Goal: Information Seeking & Learning: Learn about a topic

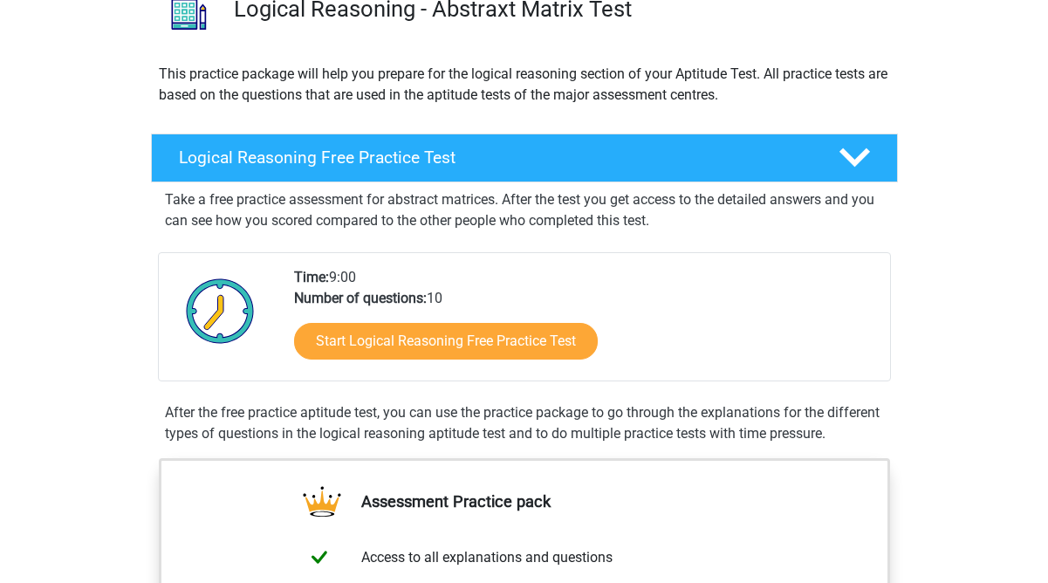
scroll to position [173, 0]
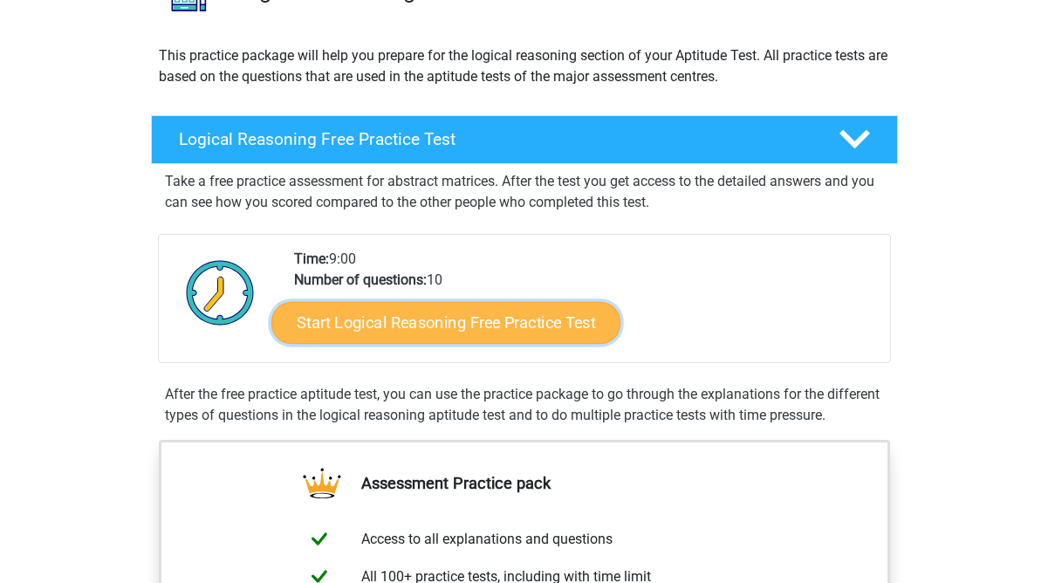
click at [466, 317] on link "Start Logical Reasoning Free Practice Test" at bounding box center [445, 322] width 349 height 42
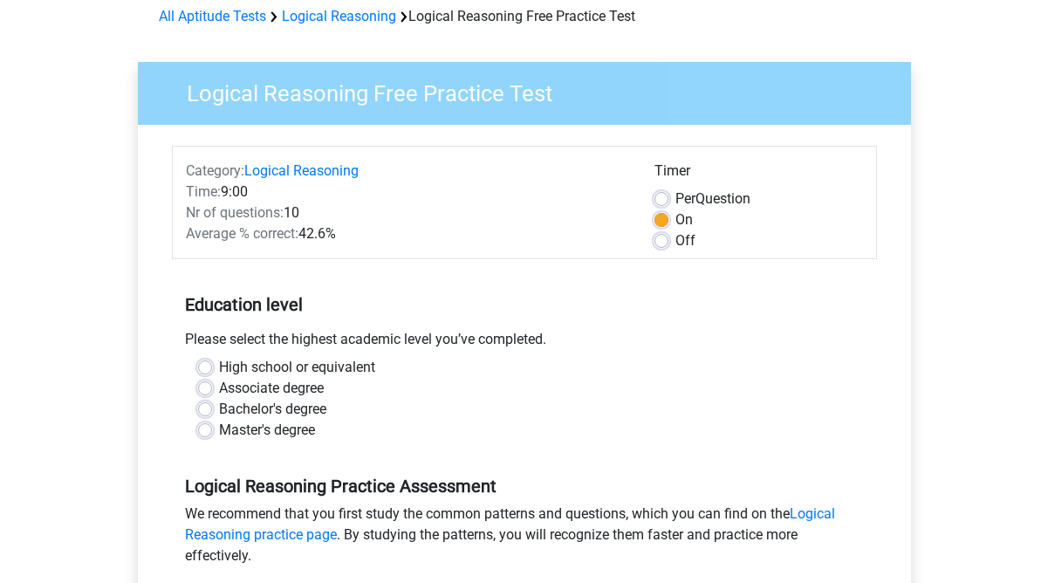
scroll to position [84, 0]
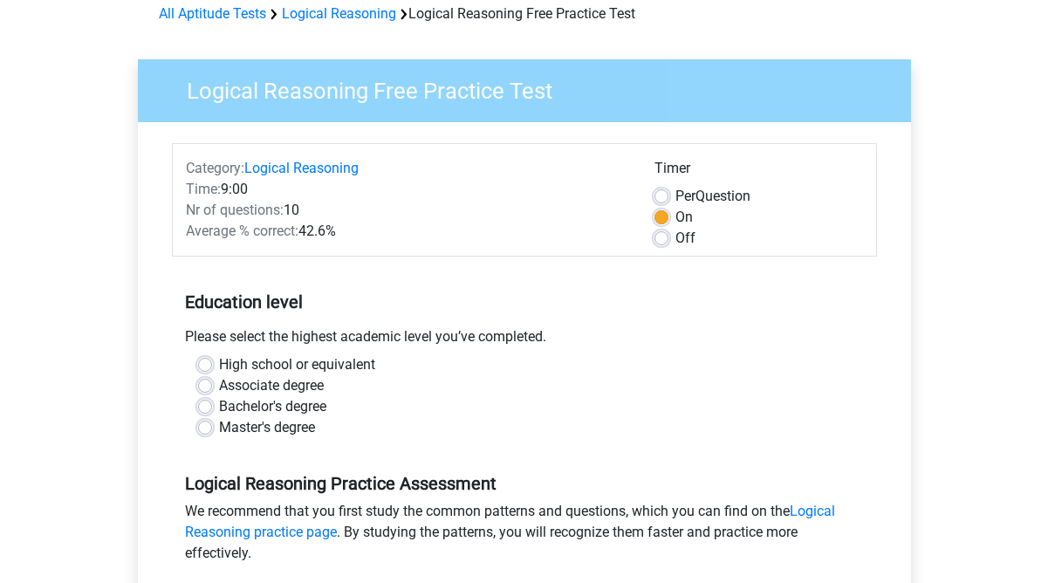
click at [219, 406] on label "Bachelor's degree" at bounding box center [272, 406] width 107 height 21
click at [205, 406] on input "Bachelor's degree" at bounding box center [205, 404] width 14 height 17
radio input "true"
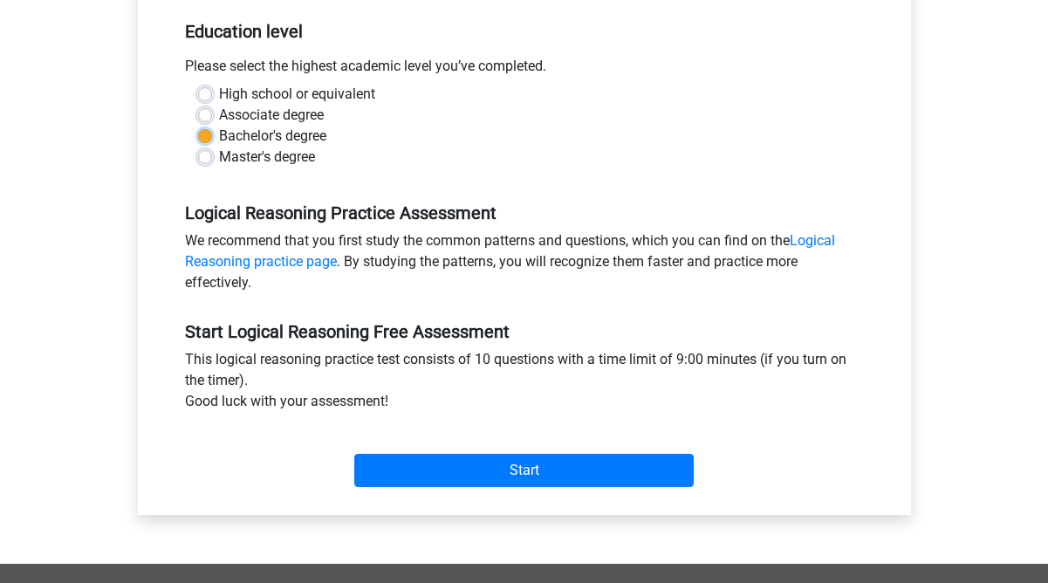
scroll to position [401, 0]
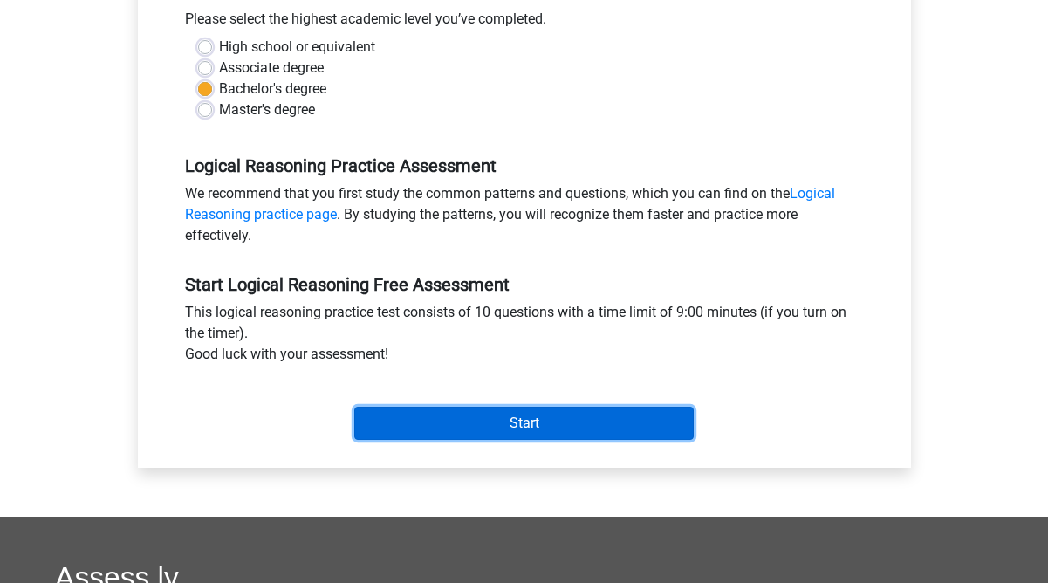
click at [469, 418] on input "Start" at bounding box center [523, 423] width 339 height 33
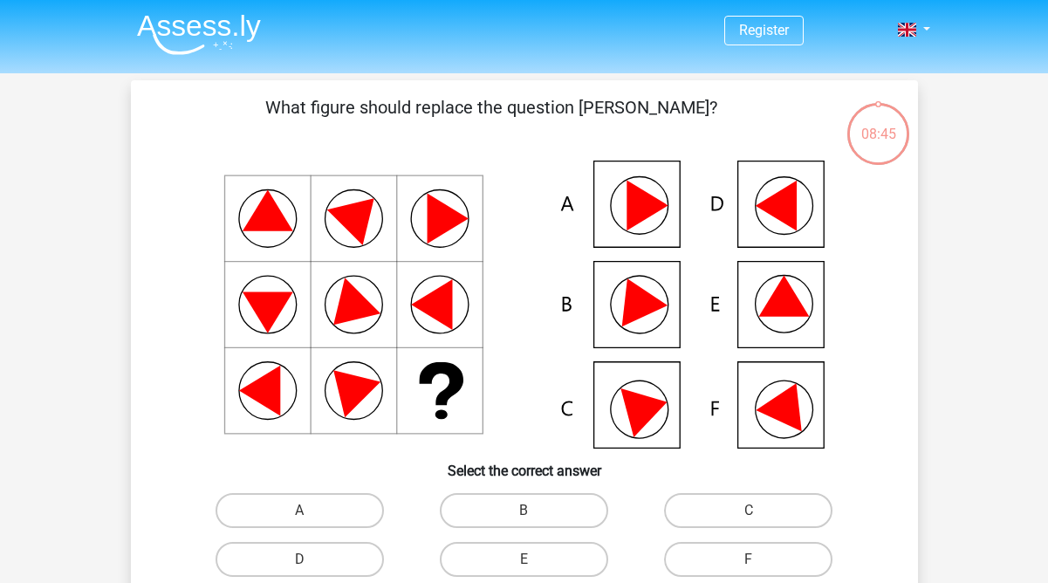
click at [778, 303] on icon at bounding box center [783, 296] width 51 height 41
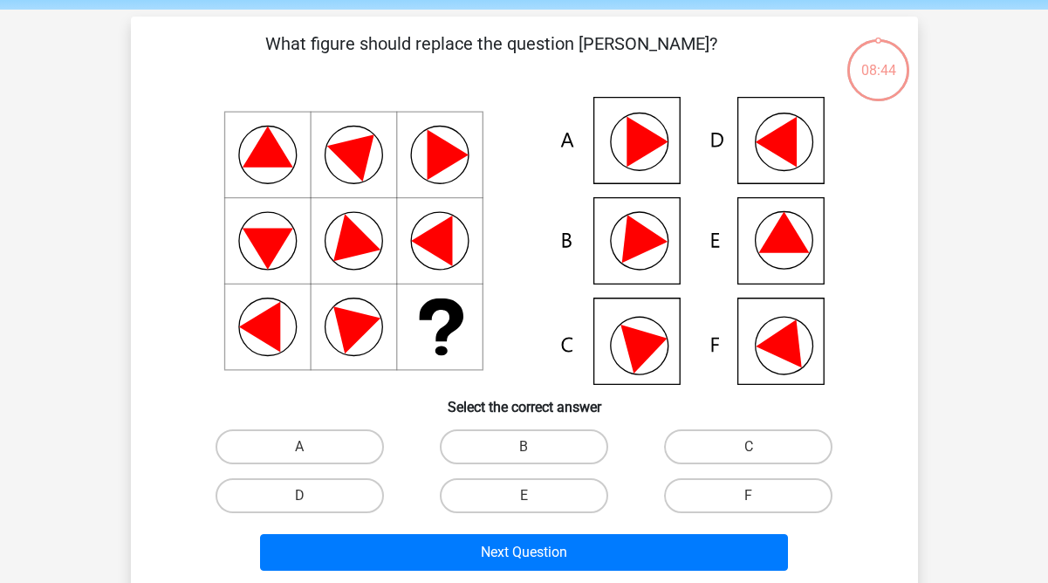
scroll to position [66, 0]
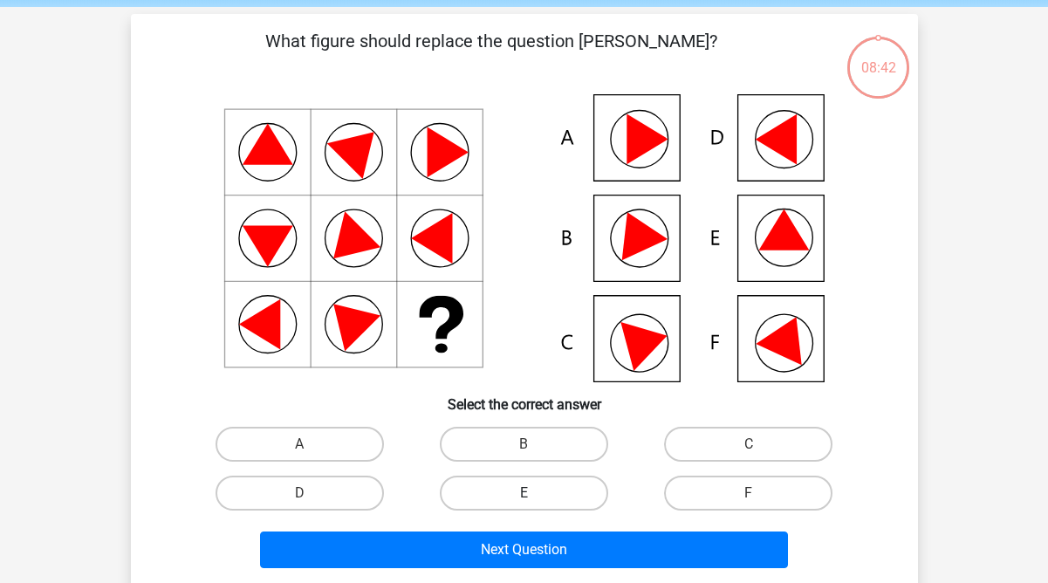
click at [529, 491] on label "E" at bounding box center [524, 492] width 168 height 35
click at [529, 493] on input "E" at bounding box center [528, 498] width 11 height 11
radio input "true"
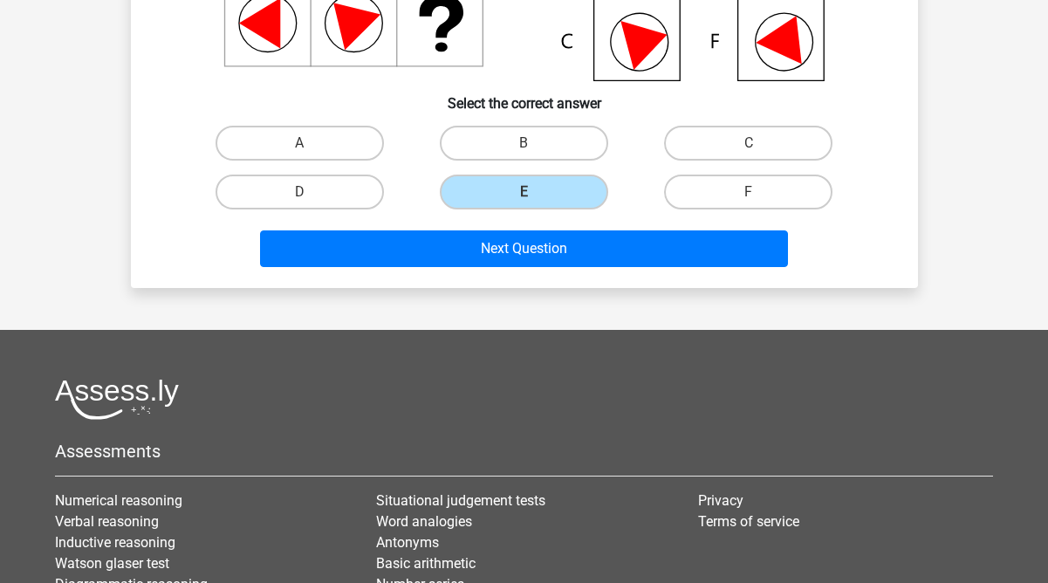
scroll to position [369, 0]
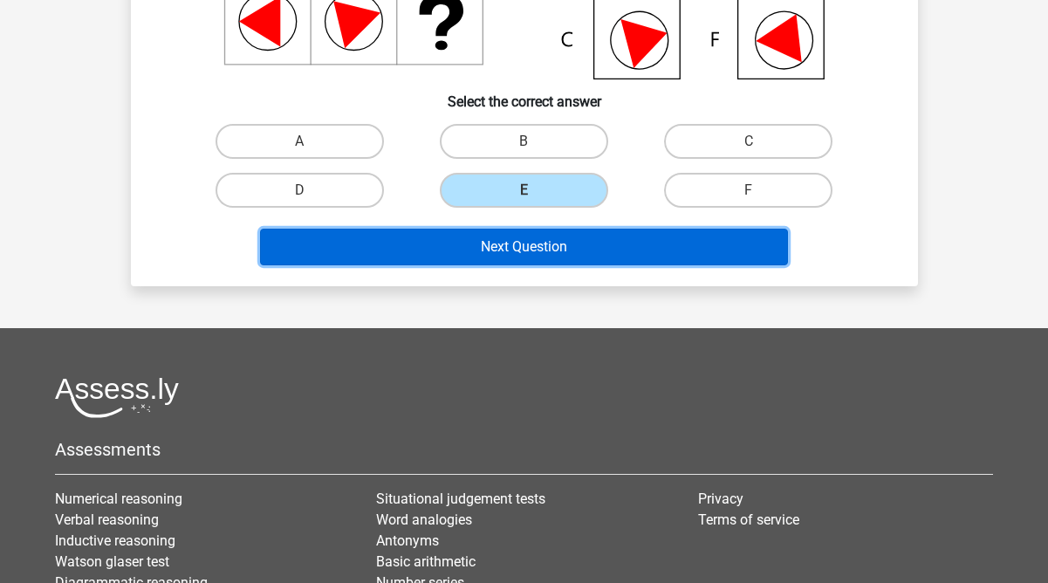
click at [559, 244] on button "Next Question" at bounding box center [524, 247] width 528 height 37
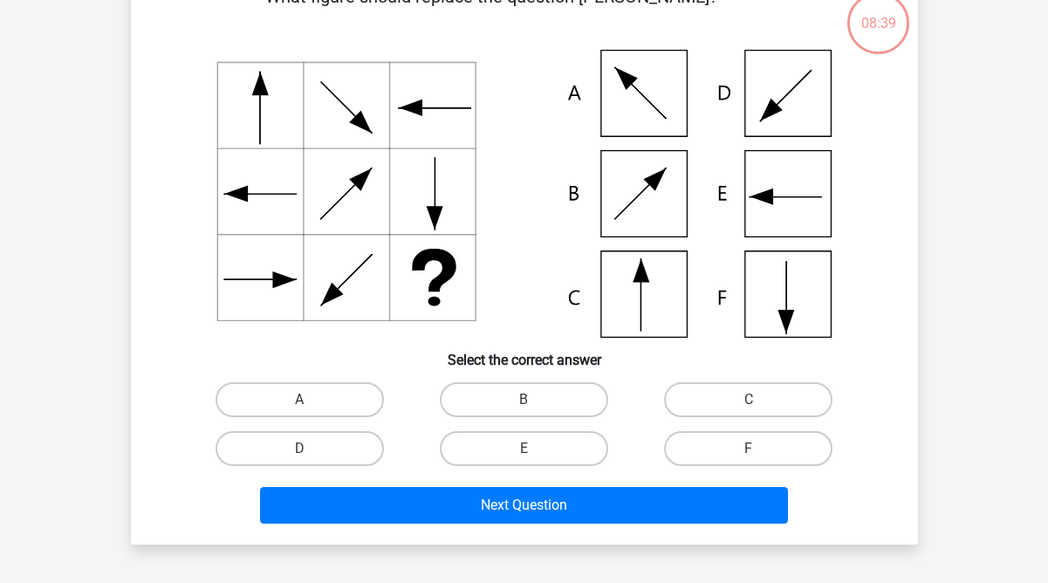
scroll to position [80, 0]
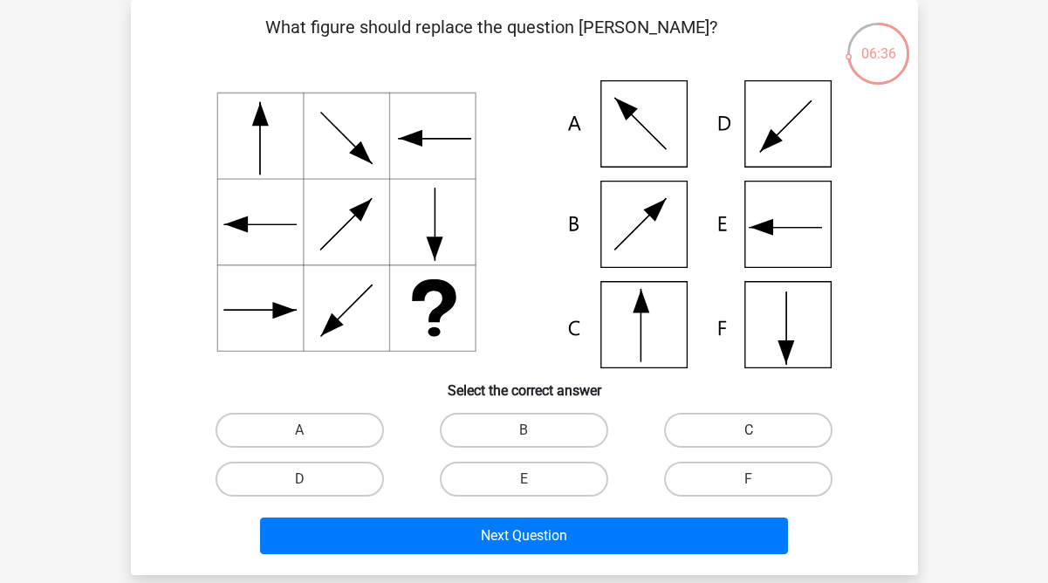
click at [745, 433] on label "C" at bounding box center [748, 430] width 168 height 35
click at [749, 433] on input "C" at bounding box center [754, 435] width 11 height 11
radio input "true"
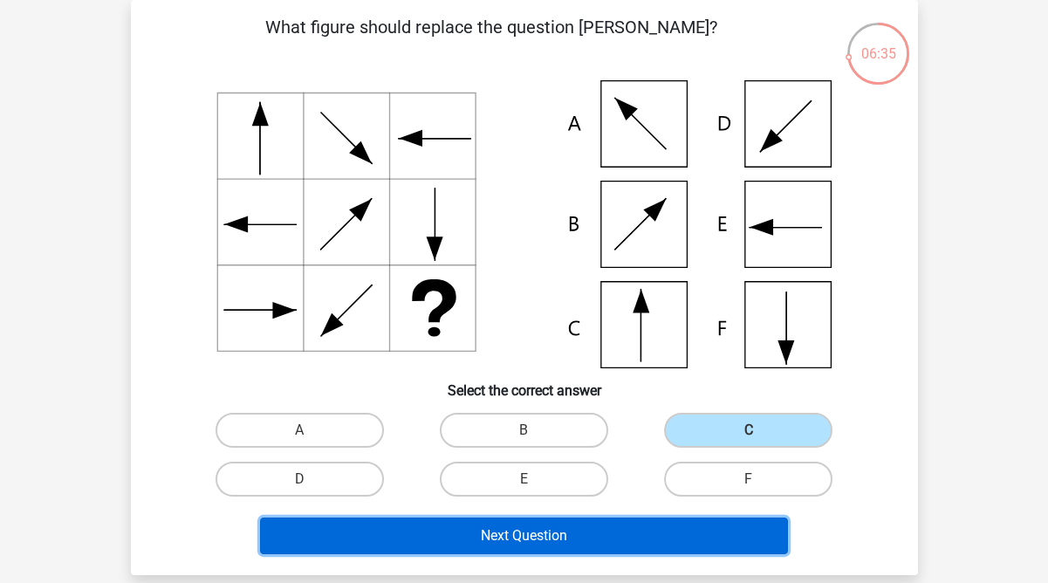
click at [610, 538] on button "Next Question" at bounding box center [524, 535] width 528 height 37
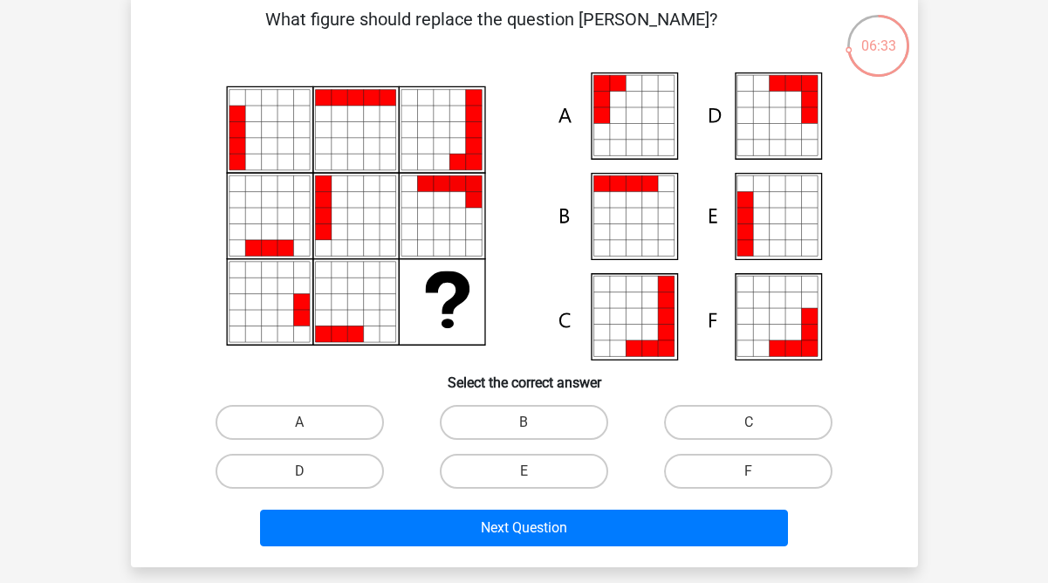
scroll to position [87, 0]
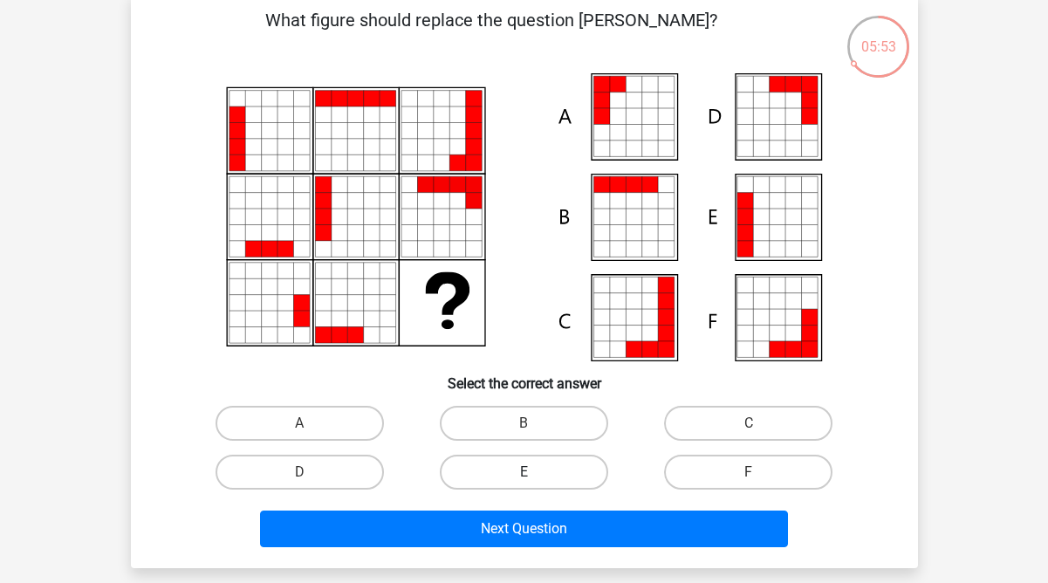
click at [534, 471] on label "E" at bounding box center [524, 472] width 168 height 35
click at [534, 472] on input "E" at bounding box center [528, 477] width 11 height 11
radio input "true"
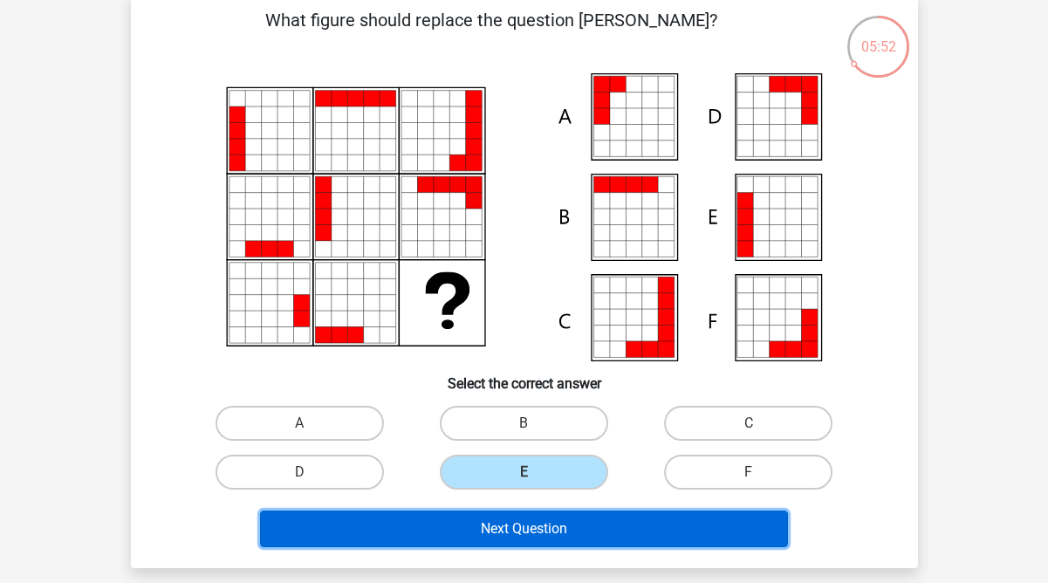
click at [538, 535] on button "Next Question" at bounding box center [524, 528] width 528 height 37
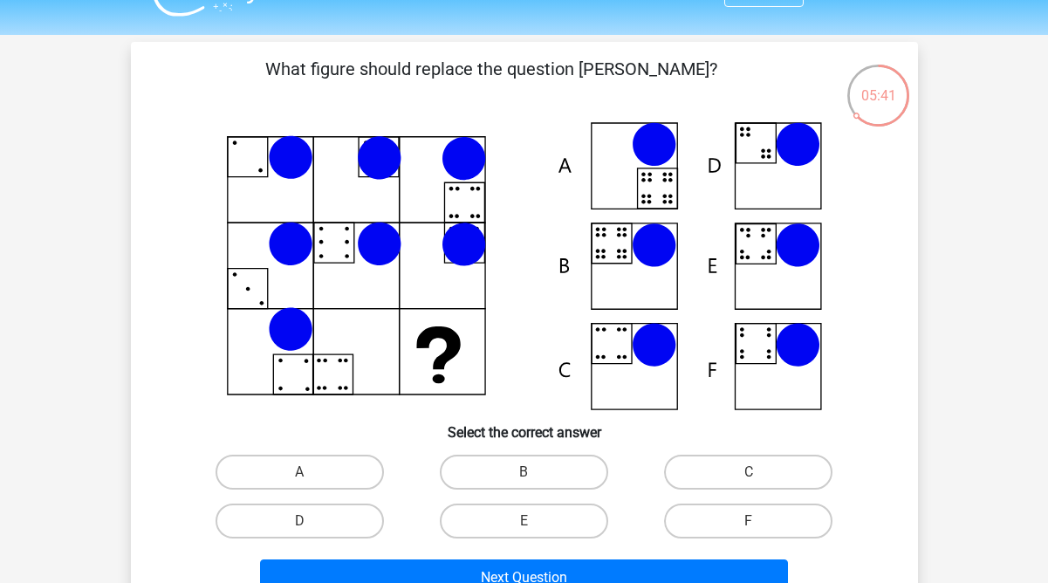
scroll to position [43, 0]
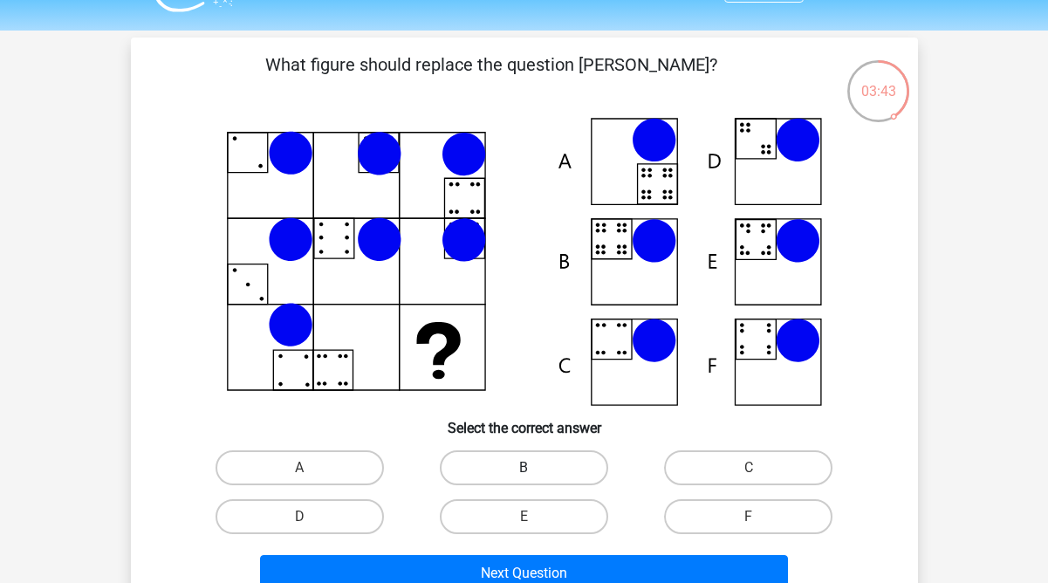
click at [542, 467] on label "B" at bounding box center [524, 467] width 168 height 35
click at [535, 468] on input "B" at bounding box center [528, 473] width 11 height 11
radio input "true"
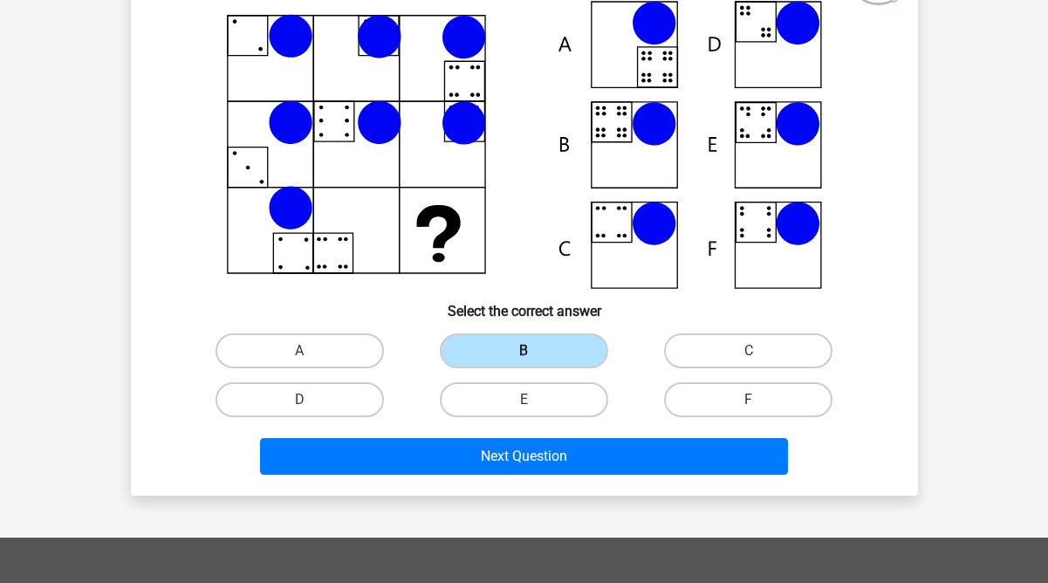
scroll to position [174, 0]
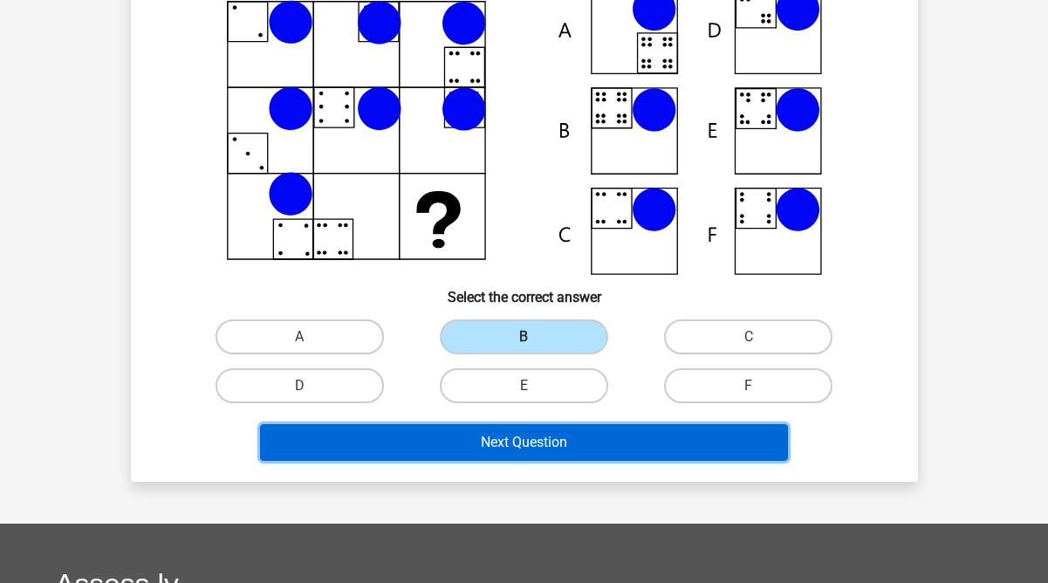
click at [533, 449] on button "Next Question" at bounding box center [524, 442] width 528 height 37
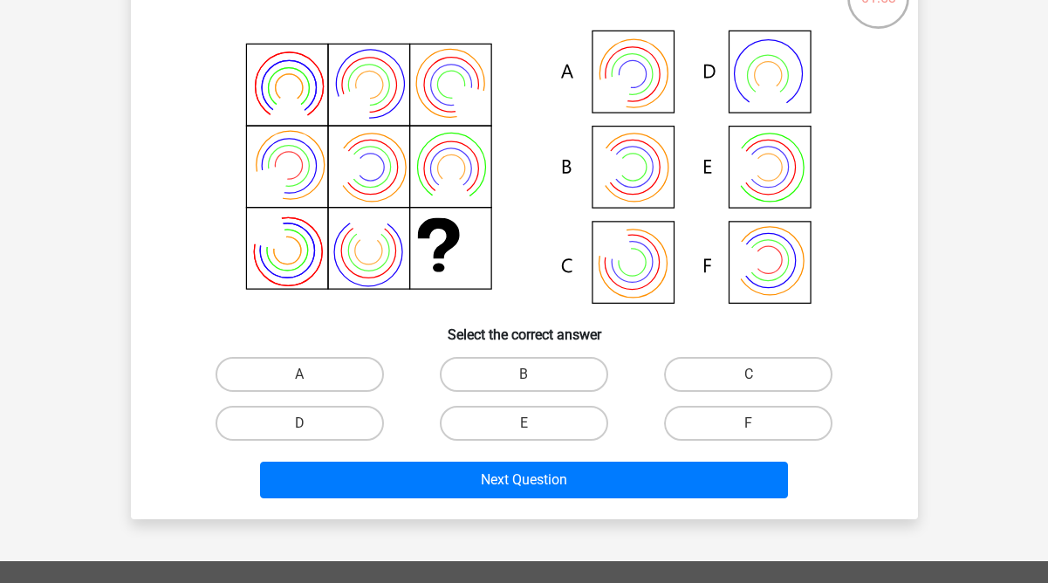
scroll to position [133, 0]
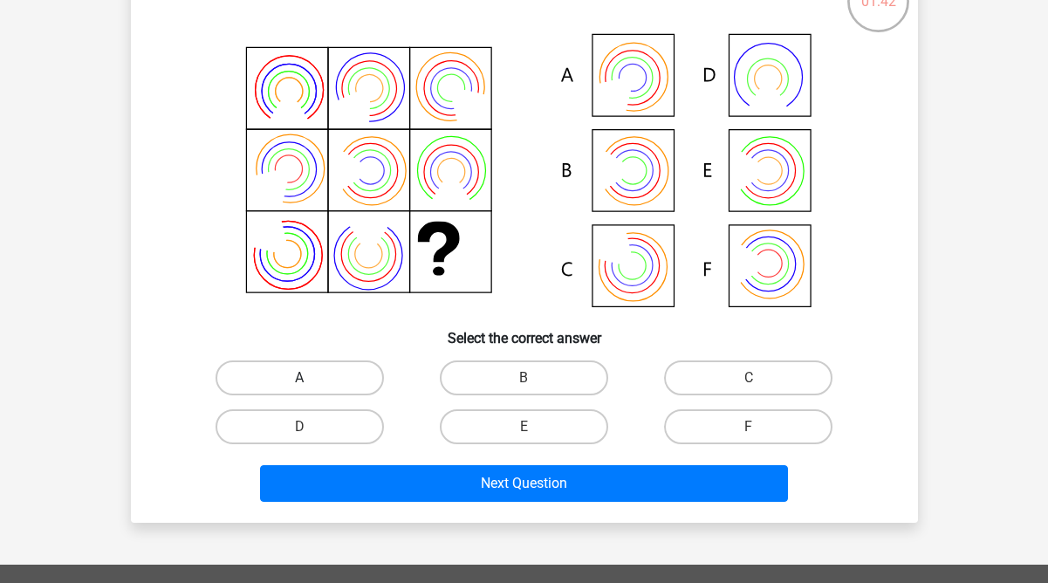
click at [345, 375] on label "A" at bounding box center [299, 377] width 168 height 35
click at [311, 378] on input "A" at bounding box center [304, 383] width 11 height 11
radio input "true"
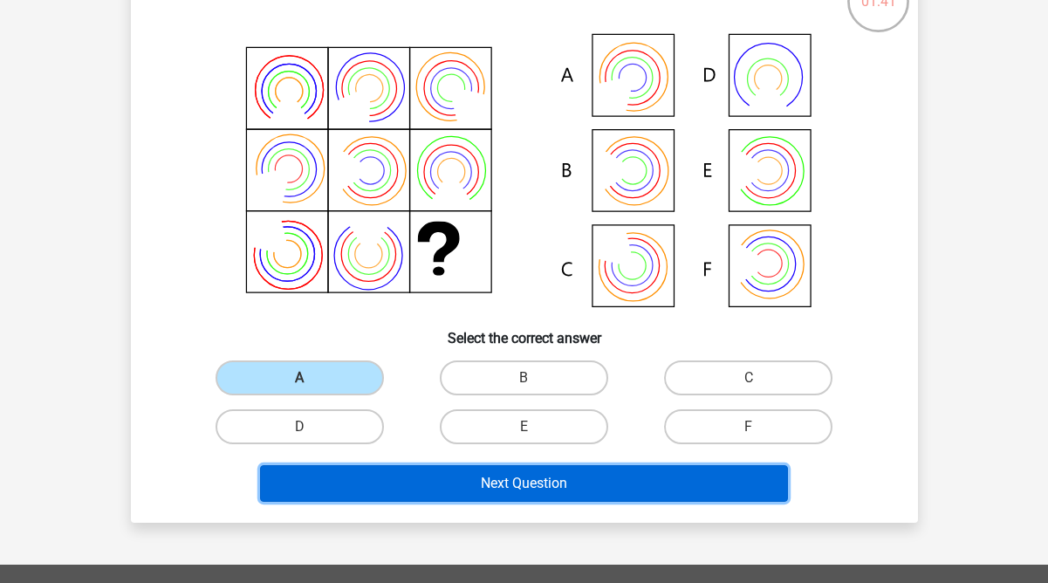
click at [475, 482] on button "Next Question" at bounding box center [524, 483] width 528 height 37
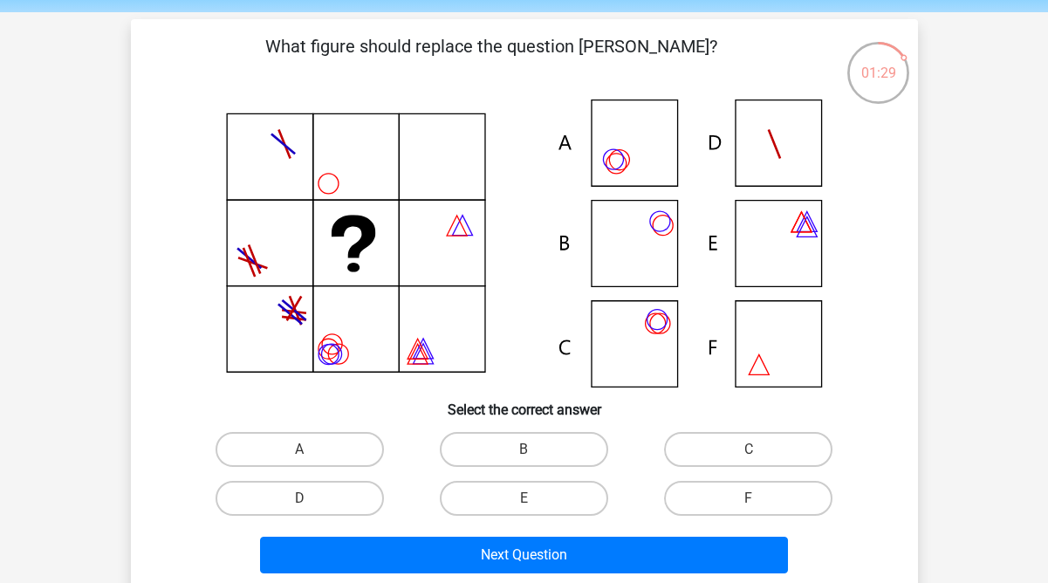
scroll to position [68, 0]
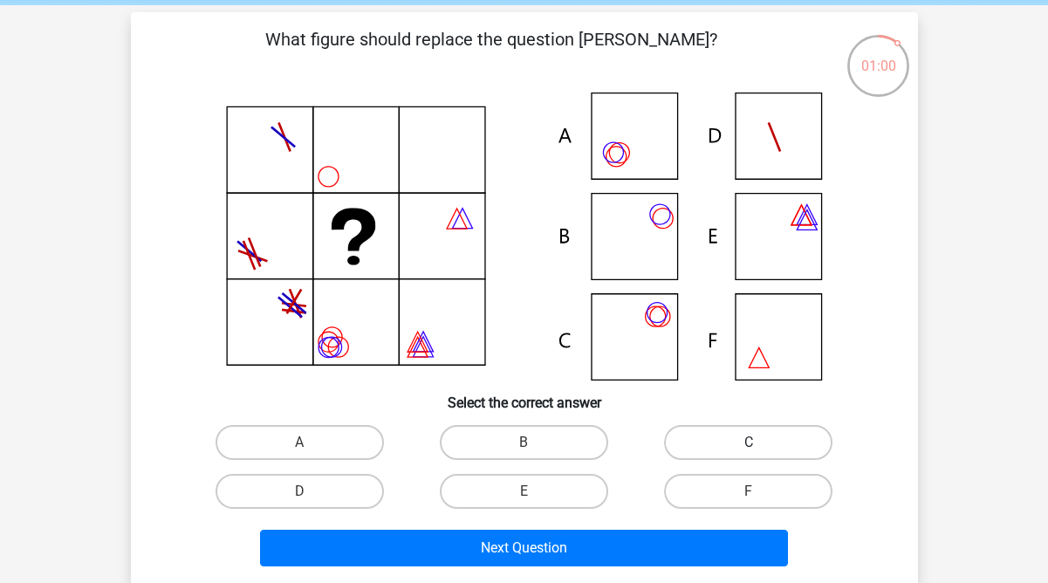
click at [715, 438] on label "C" at bounding box center [748, 442] width 168 height 35
click at [749, 442] on input "C" at bounding box center [754, 447] width 11 height 11
radio input "true"
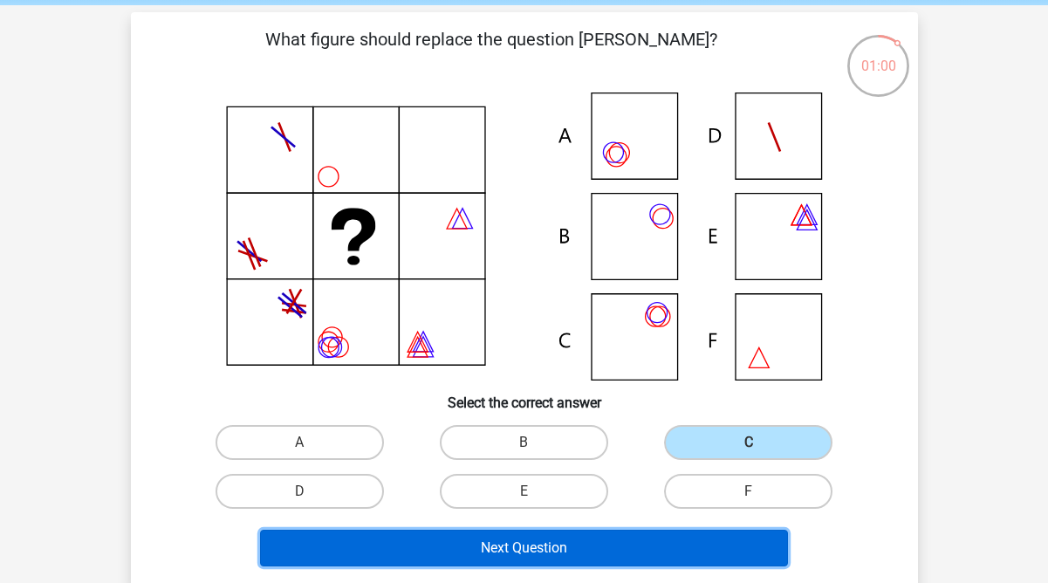
click at [575, 548] on button "Next Question" at bounding box center [524, 548] width 528 height 37
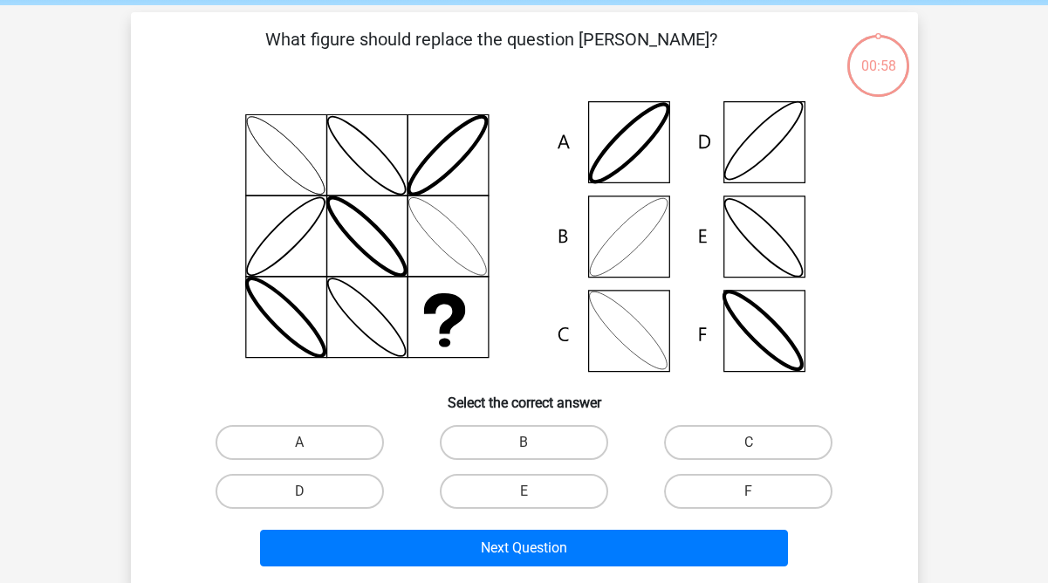
scroll to position [80, 0]
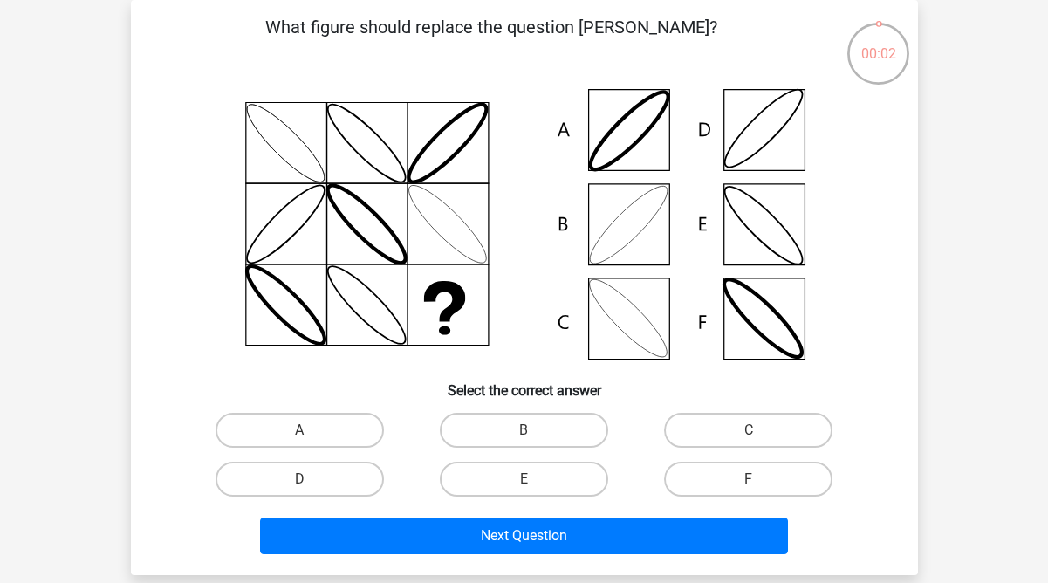
click at [529, 430] on input "B" at bounding box center [528, 435] width 11 height 11
radio input "true"
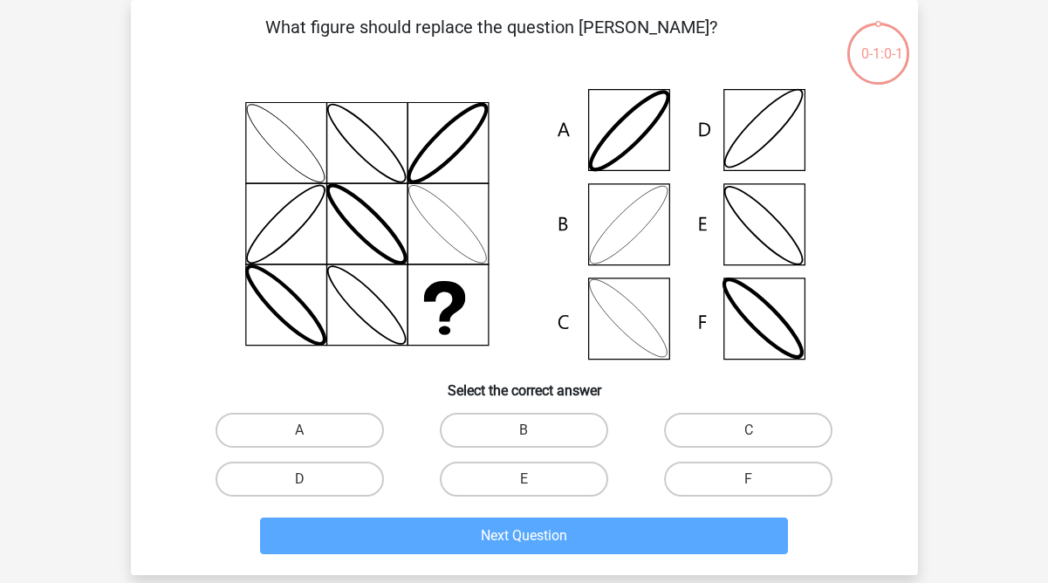
scroll to position [138, 0]
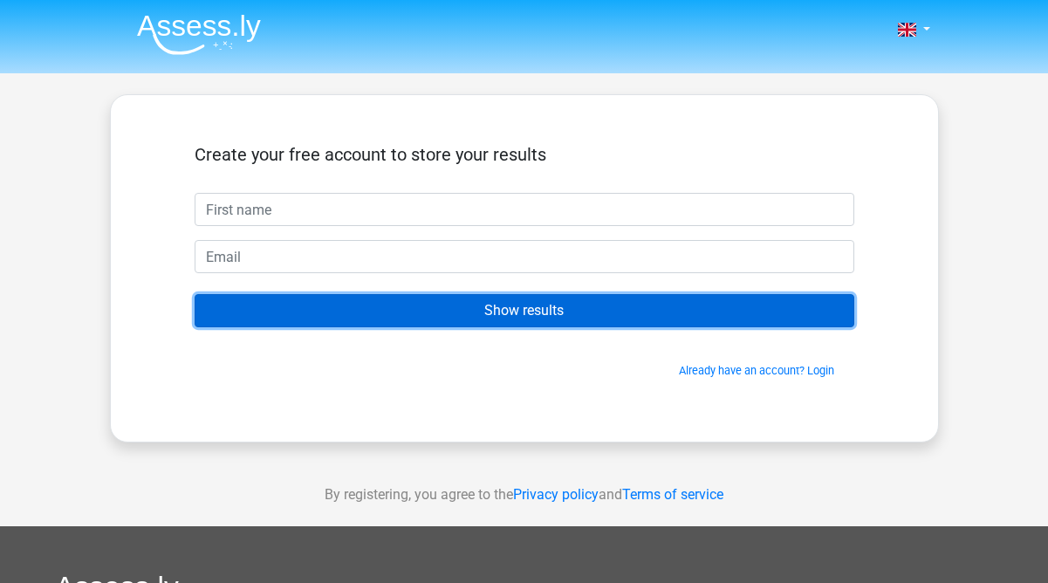
click at [552, 315] on input "Show results" at bounding box center [525, 310] width 660 height 33
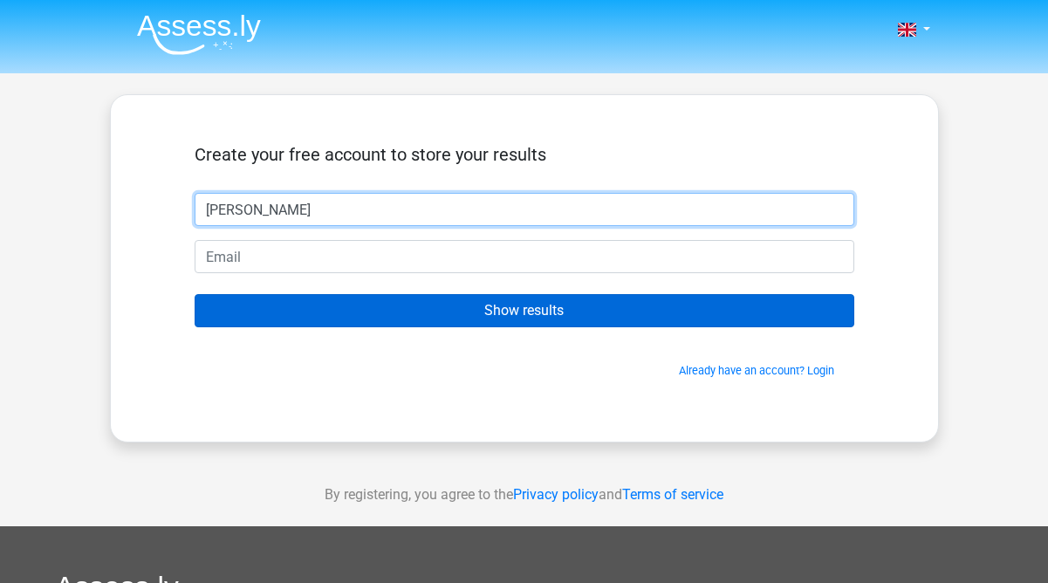
type input "[PERSON_NAME]"
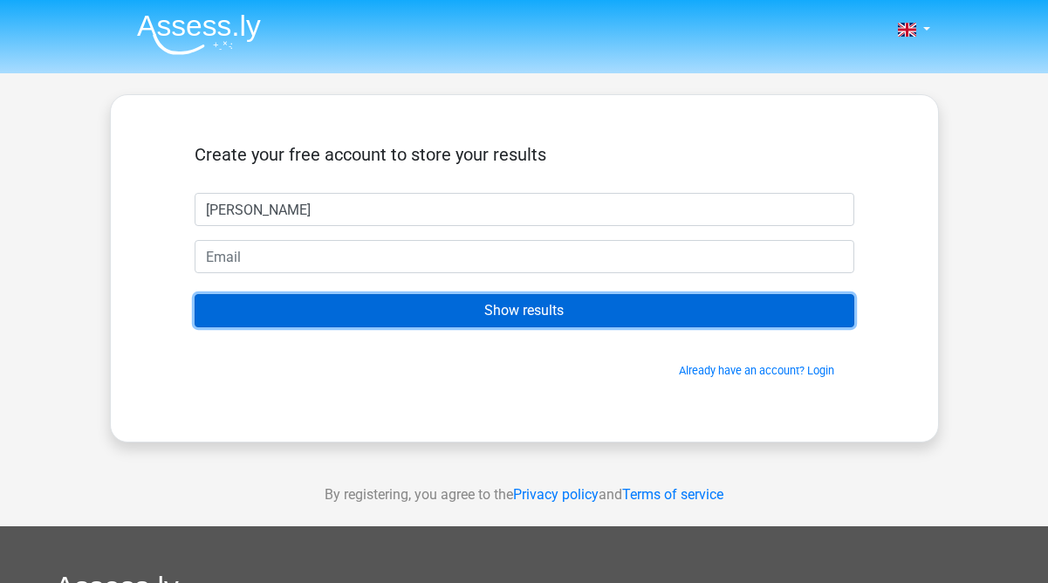
click at [515, 316] on input "Show results" at bounding box center [525, 310] width 660 height 33
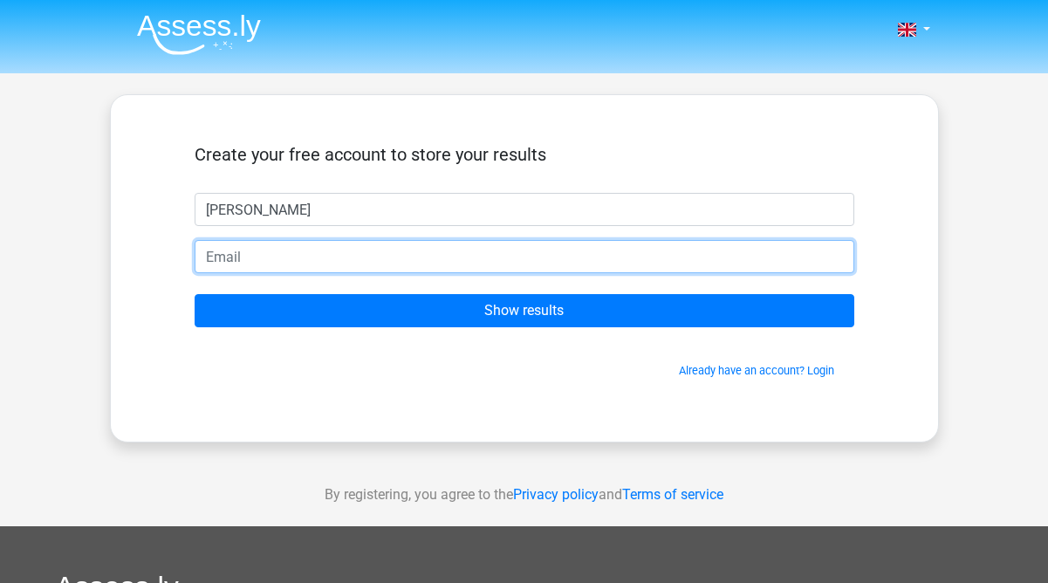
click at [438, 260] on input "email" at bounding box center [525, 256] width 660 height 33
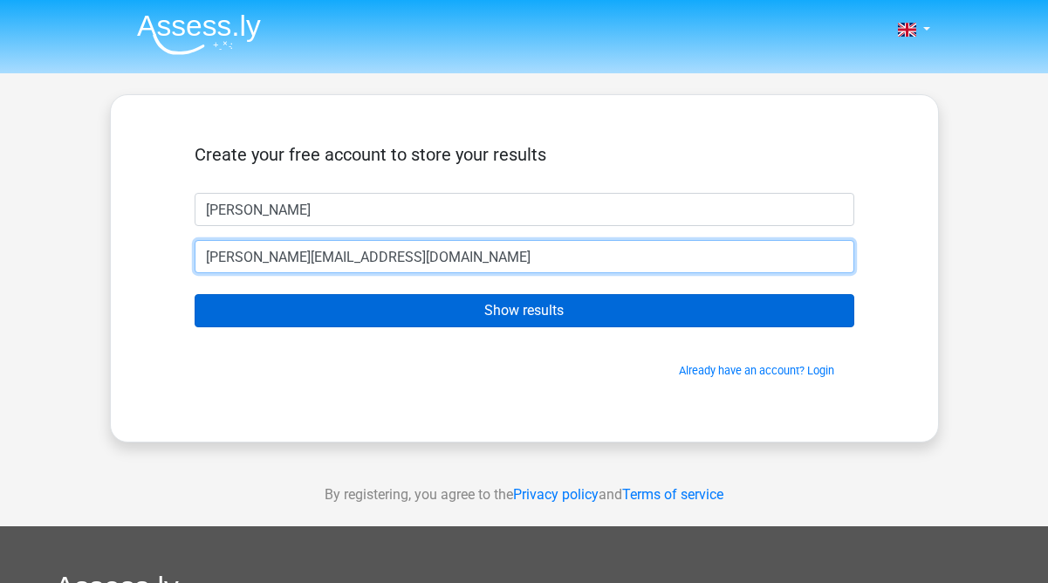
type input "[PERSON_NAME][EMAIL_ADDRESS][DOMAIN_NAME]"
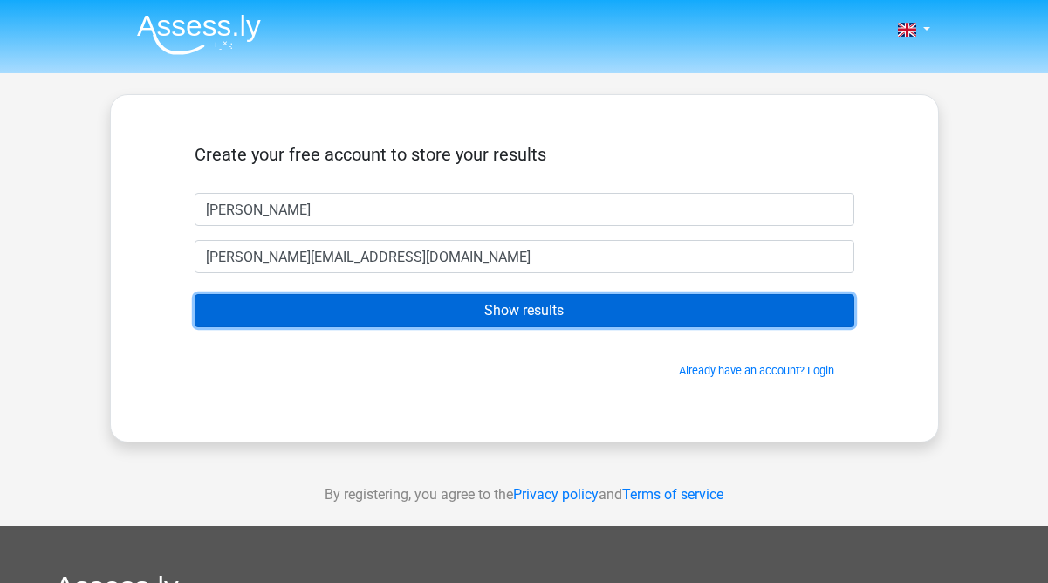
click at [477, 315] on input "Show results" at bounding box center [525, 310] width 660 height 33
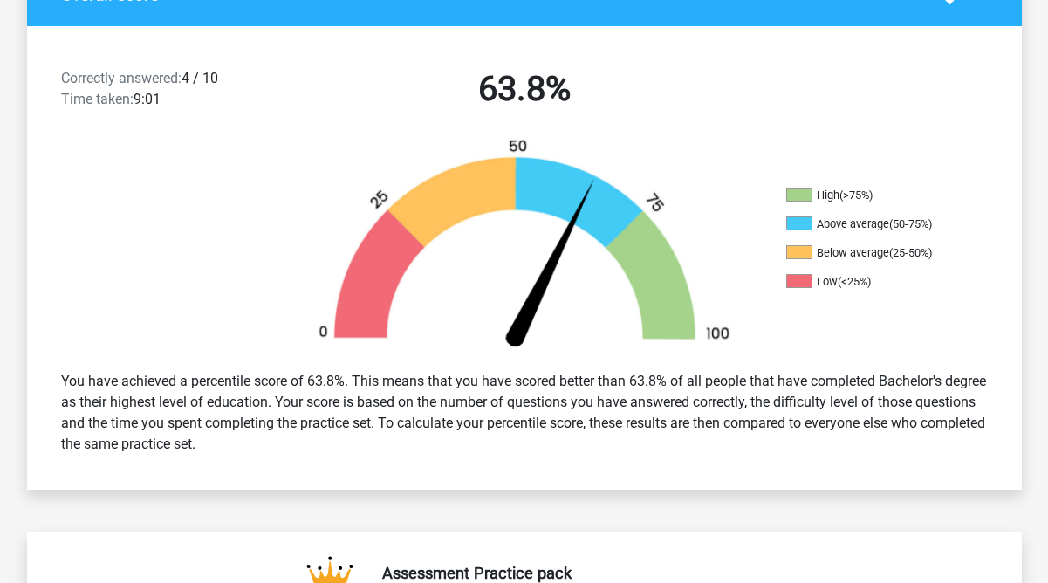
scroll to position [430, 0]
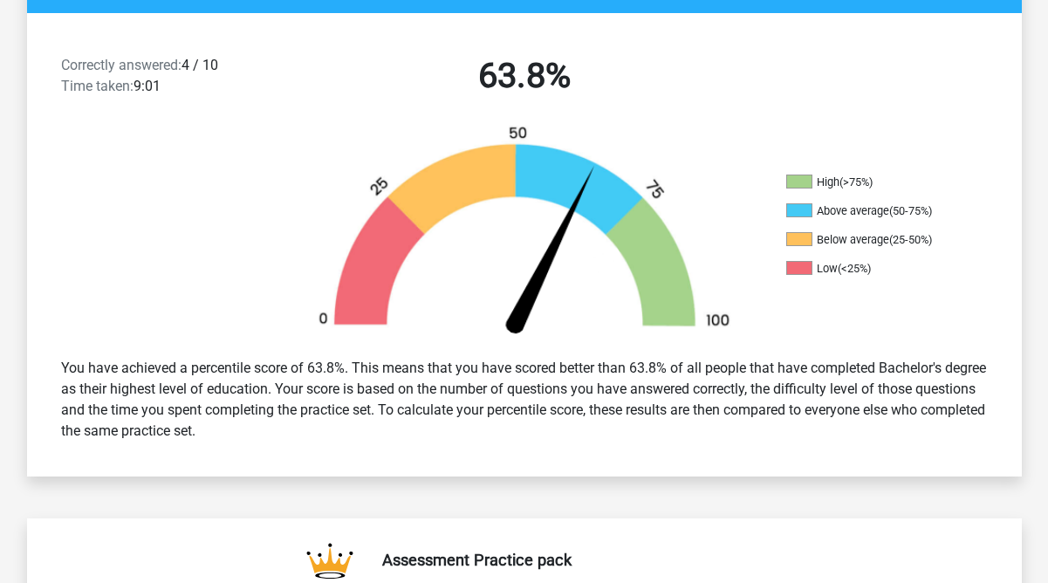
drag, startPoint x: 418, startPoint y: 368, endPoint x: 544, endPoint y: 425, distance: 137.8
click at [544, 425] on div "You have achieved a percentile score of 63.8%. This means that you have scored …" at bounding box center [524, 400] width 953 height 98
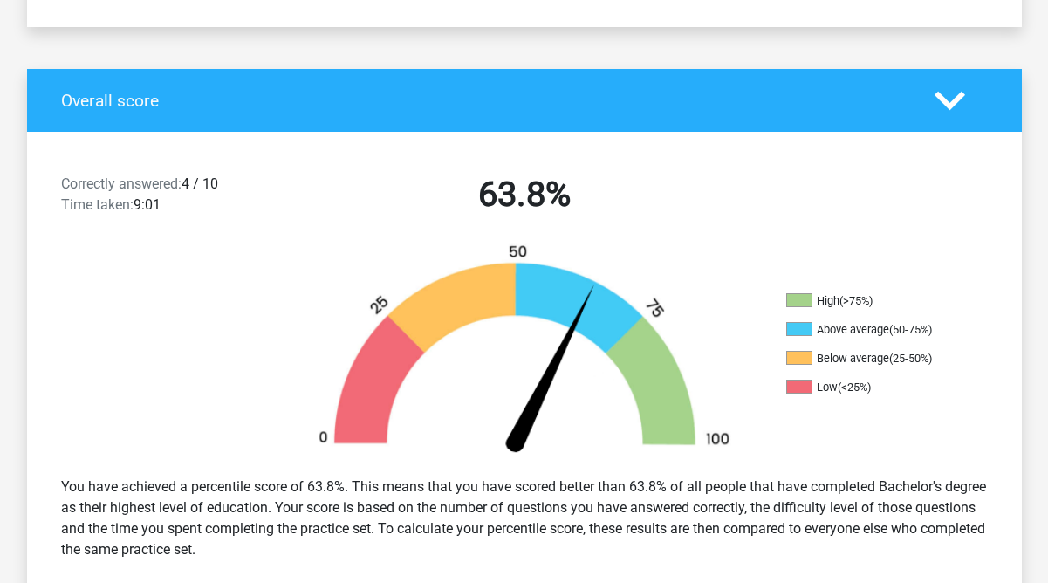
scroll to position [298, 0]
